Goal: Information Seeking & Learning: Find specific fact

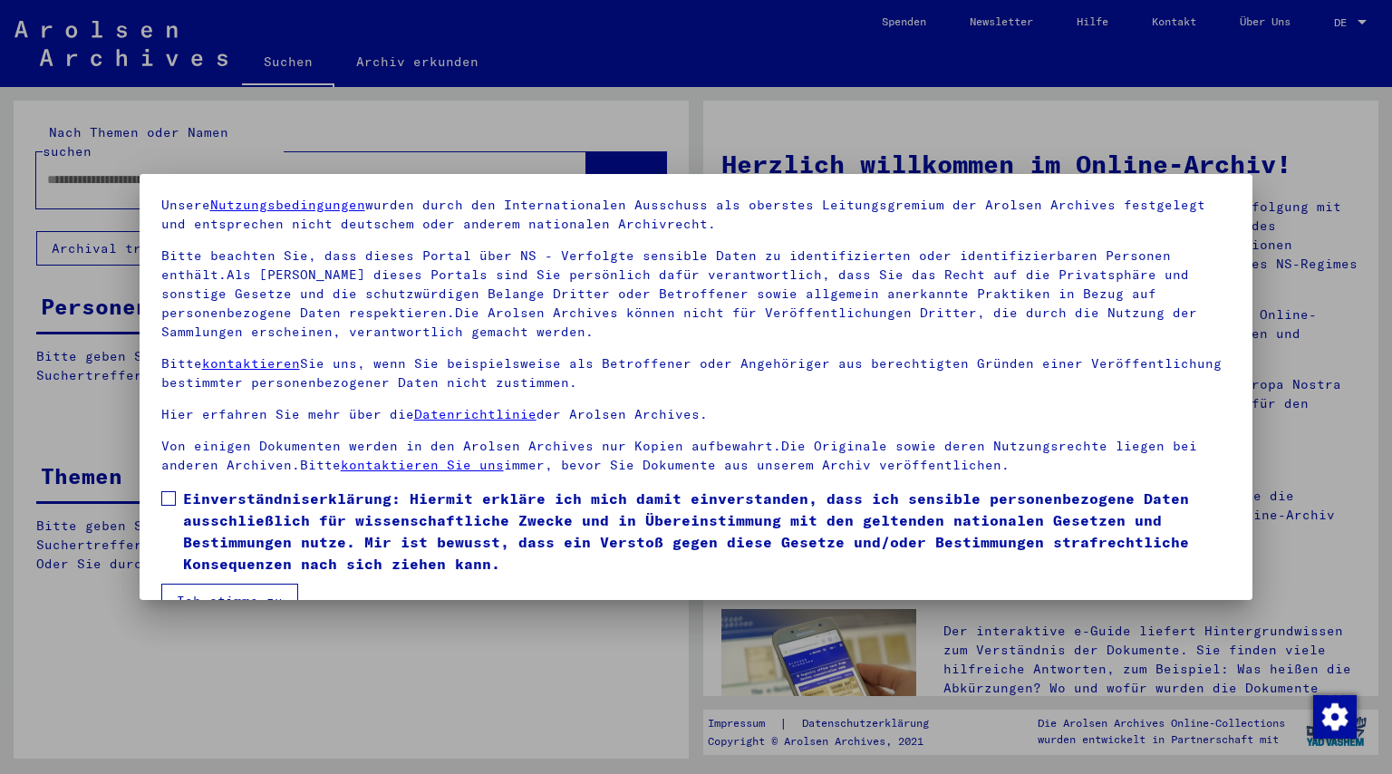
scroll to position [100, 0]
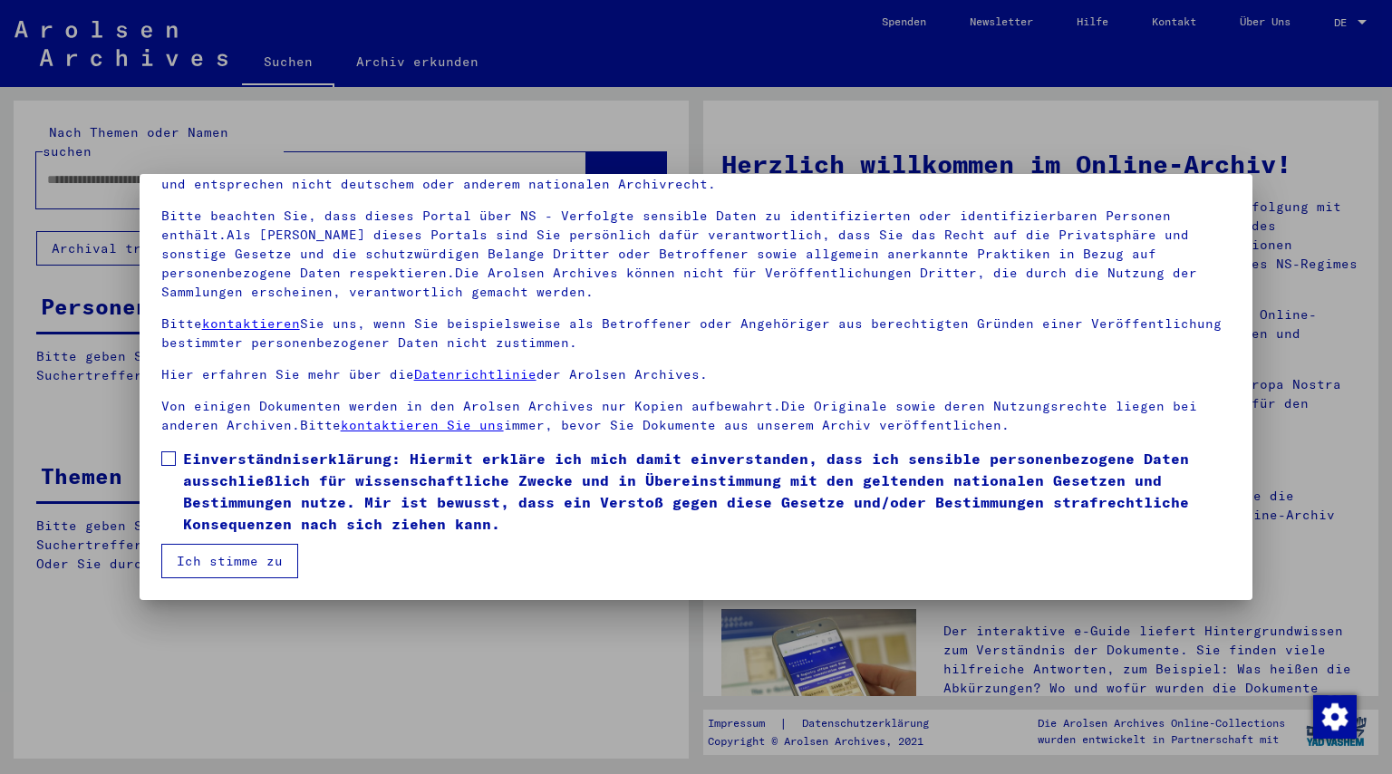
click at [262, 463] on span "Einverständniserklärung: Hiermit erkläre ich mich damit einverstanden, dass ich…" at bounding box center [707, 491] width 1048 height 87
click at [202, 564] on button "Ich stimme zu" at bounding box center [229, 561] width 137 height 34
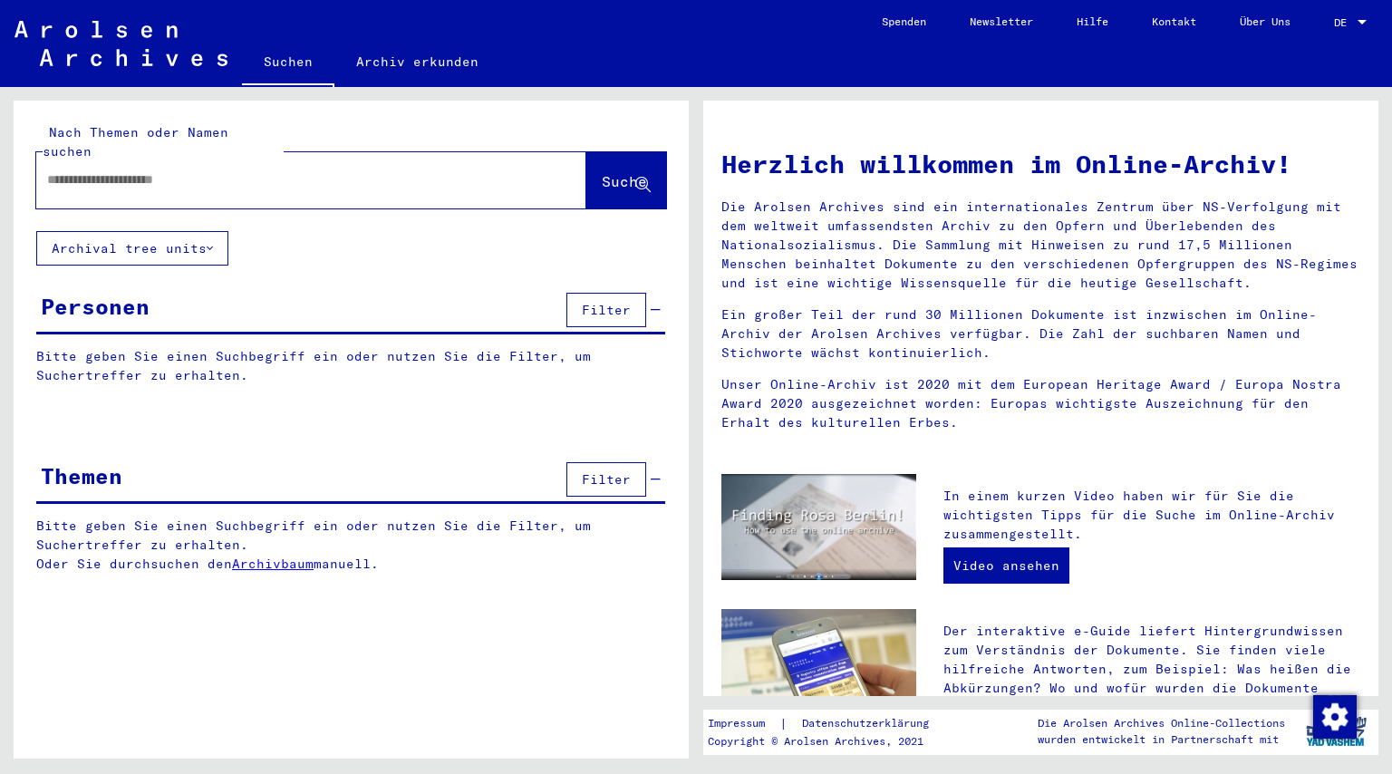
click at [169, 171] on div at bounding box center [284, 179] width 496 height 41
click at [159, 170] on input "text" at bounding box center [289, 179] width 485 height 19
type input "**********"
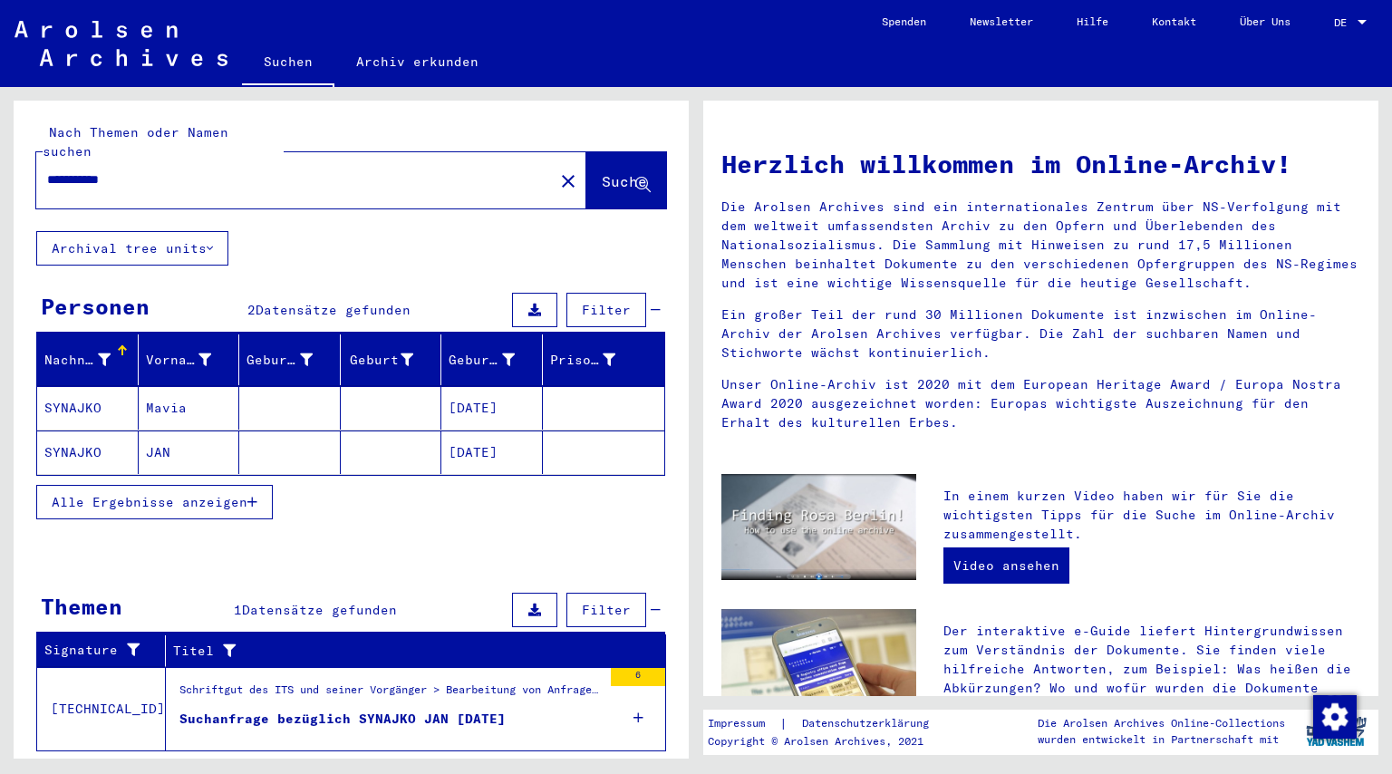
click at [123, 432] on mat-cell "SYNAJKO" at bounding box center [87, 451] width 101 height 43
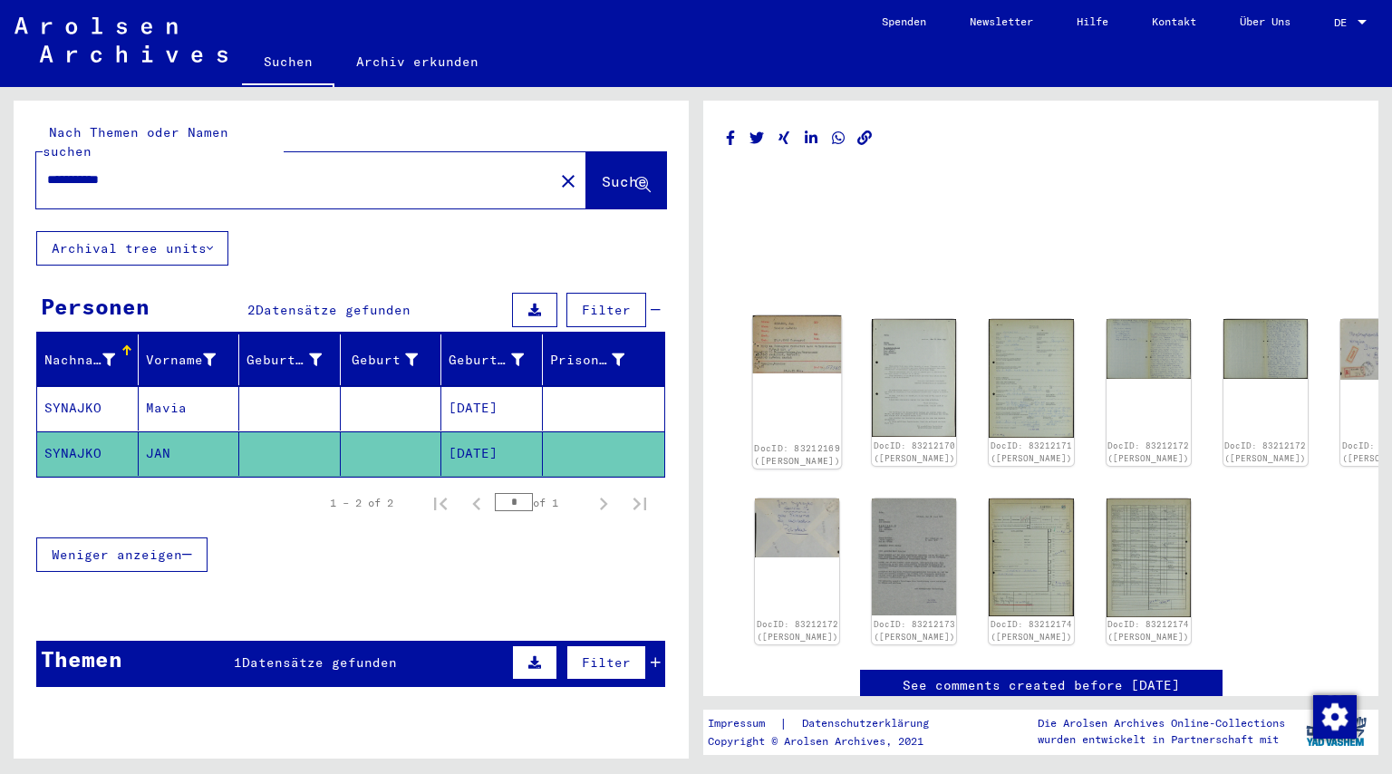
click at [781, 360] on img at bounding box center [797, 344] width 89 height 58
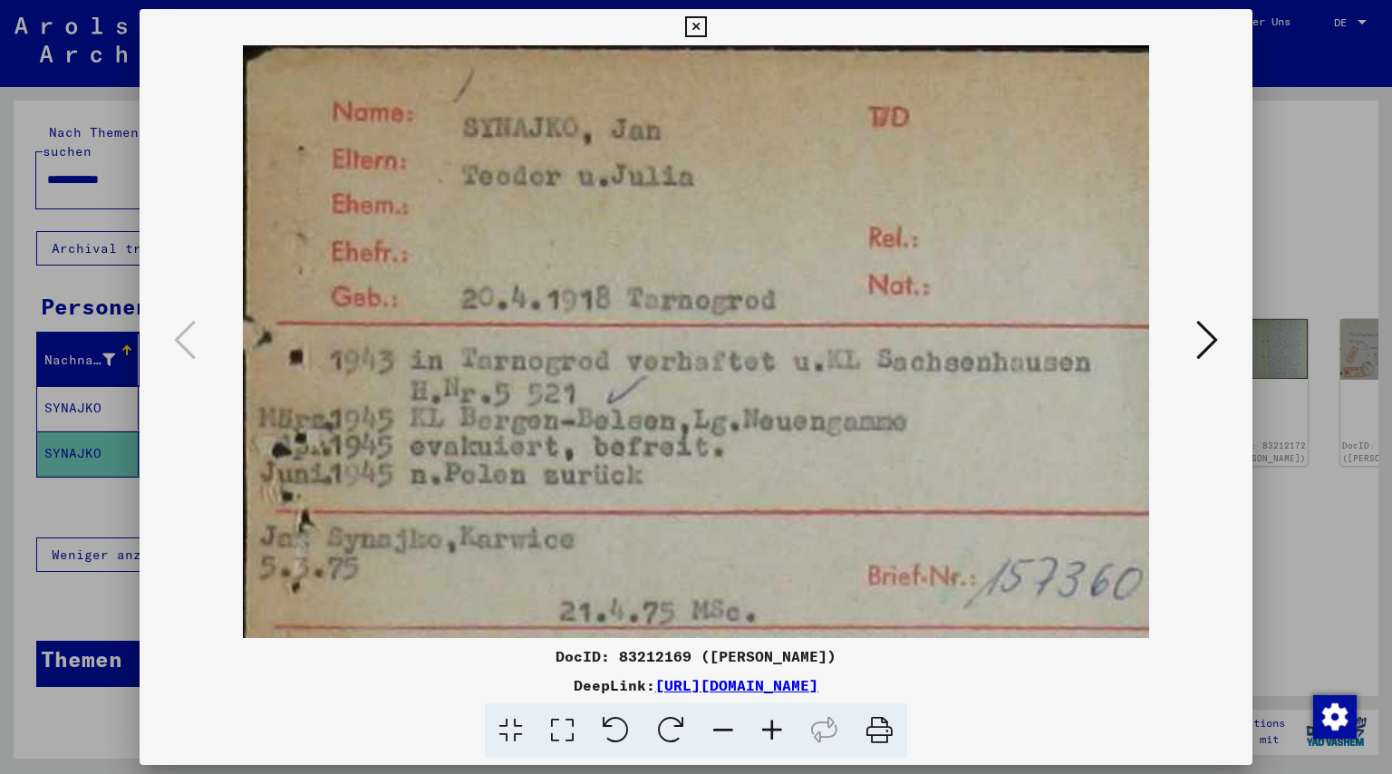
click at [1223, 339] on button at bounding box center [1206, 341] width 33 height 52
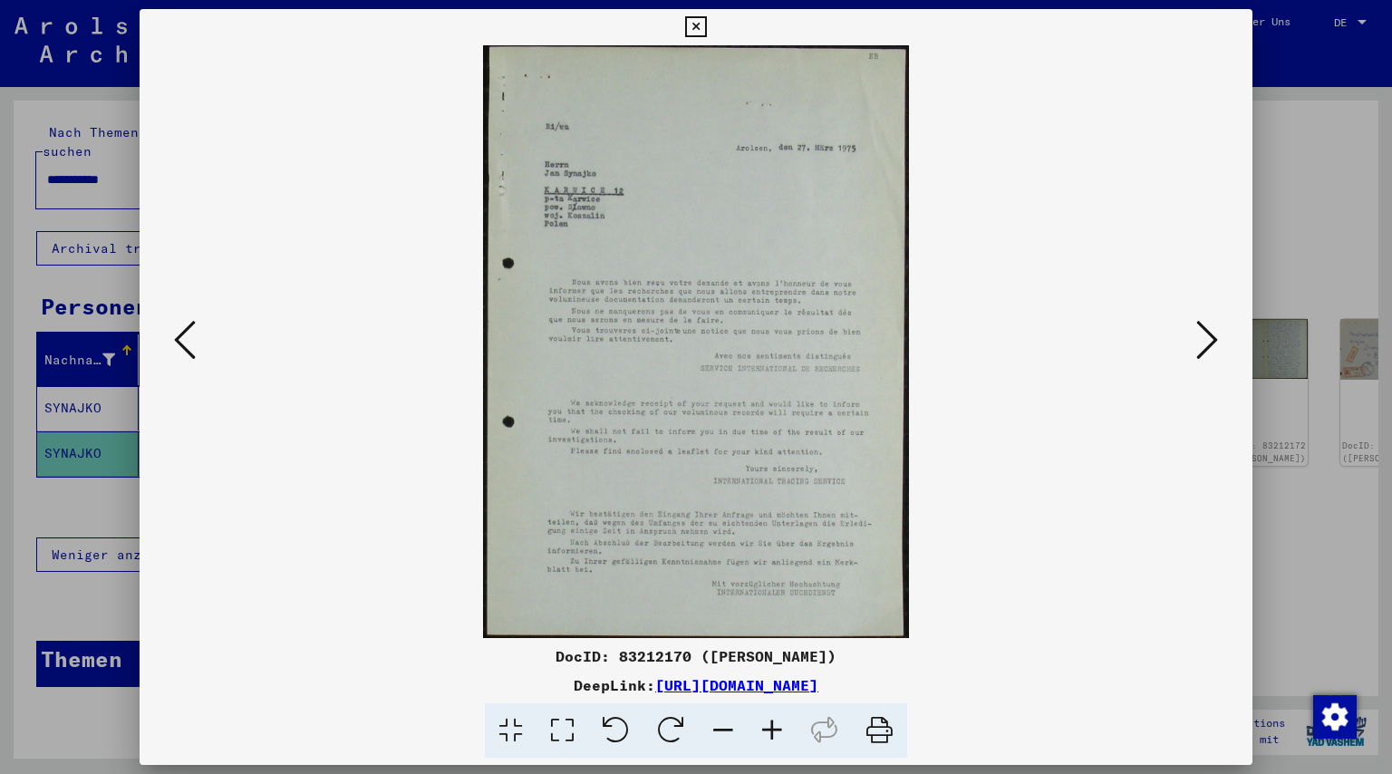
click at [1223, 339] on button at bounding box center [1206, 341] width 33 height 52
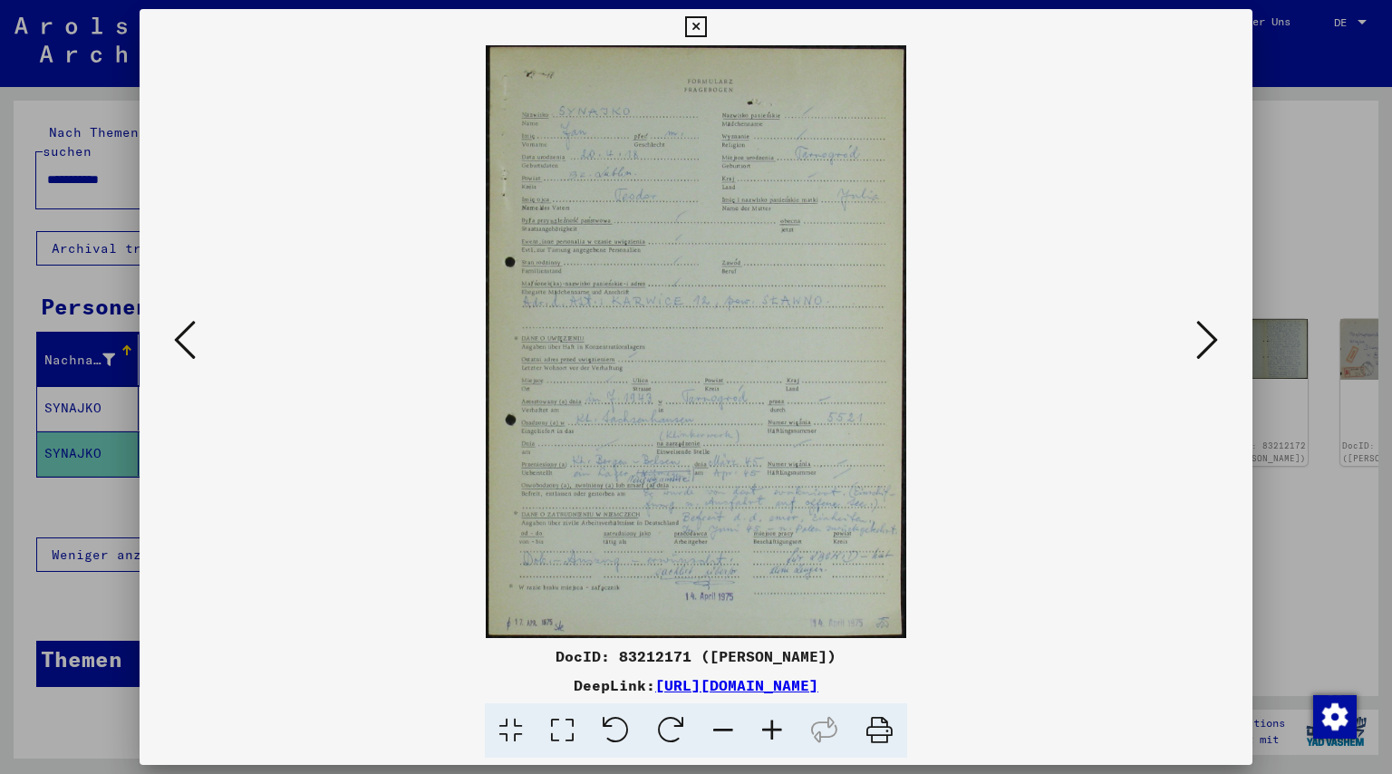
click at [1223, 339] on button at bounding box center [1206, 341] width 33 height 52
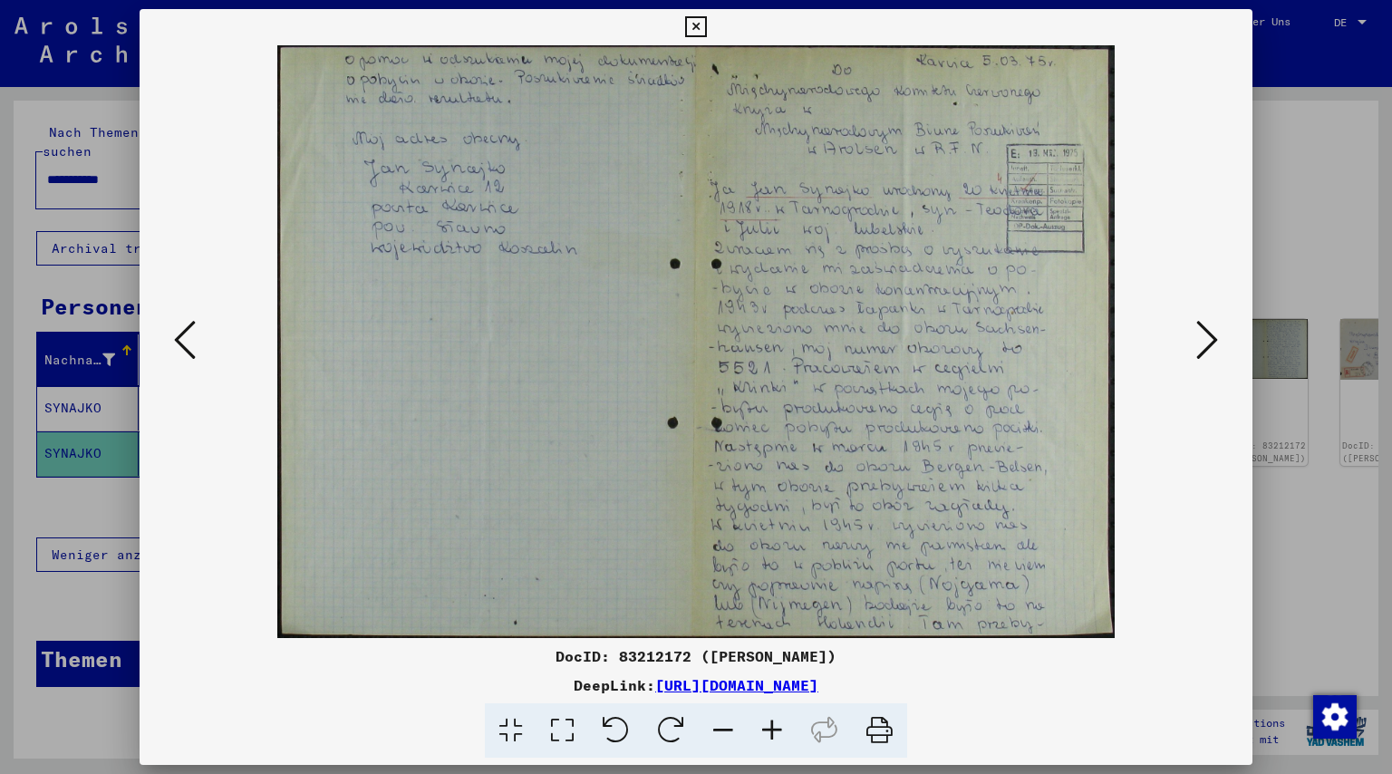
click at [1223, 339] on button at bounding box center [1206, 341] width 33 height 52
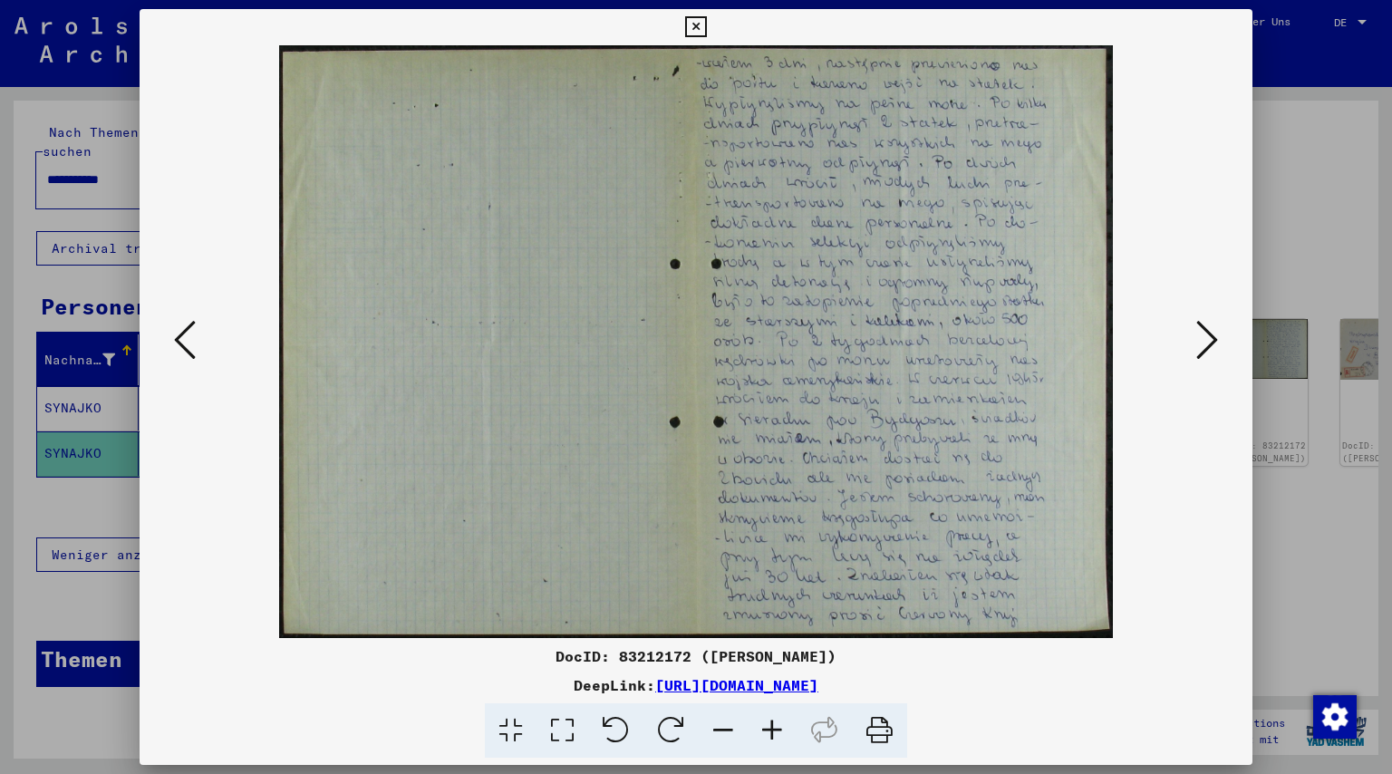
click at [1201, 349] on icon at bounding box center [1207, 339] width 22 height 43
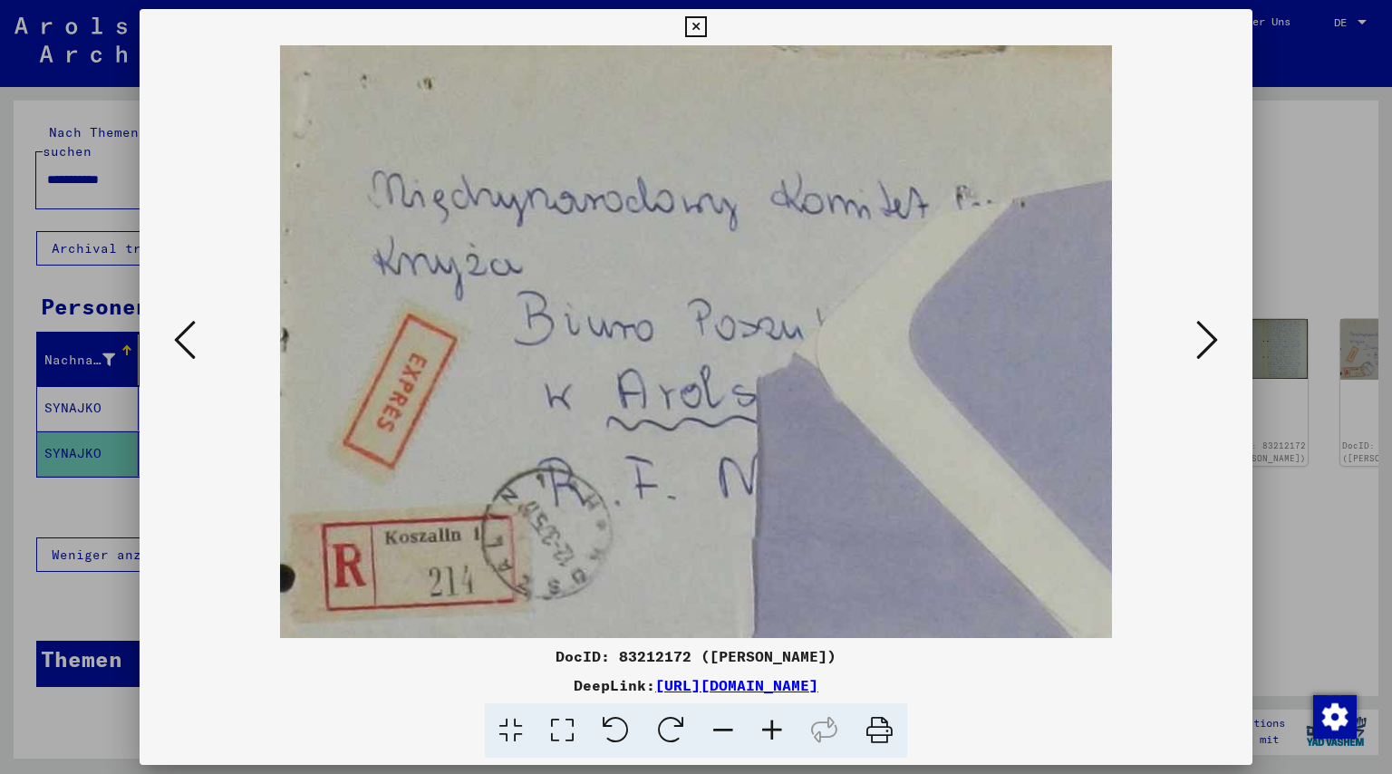
click at [1364, 218] on div at bounding box center [696, 387] width 1392 height 774
